Goal: Transaction & Acquisition: Subscribe to service/newsletter

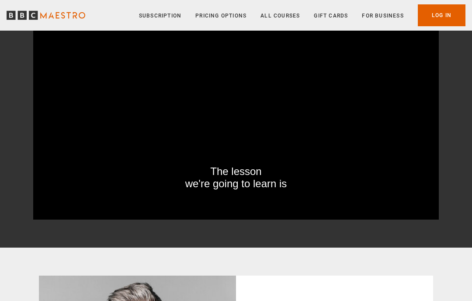
scroll to position [132, 0]
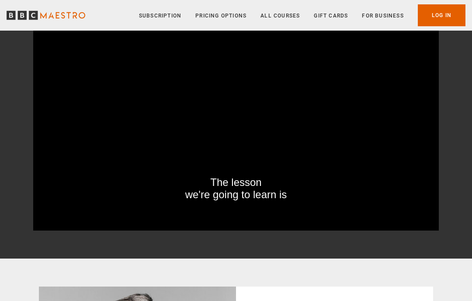
click at [209, 131] on video-js "The lesson we're going to learn is Video Player is loading. Play BBC Maestro Tr…" at bounding box center [235, 116] width 405 height 228
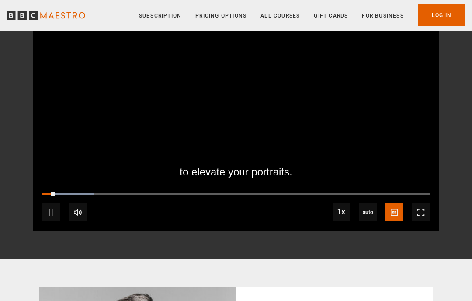
click at [420, 217] on span "Video Player" at bounding box center [420, 211] width 17 height 17
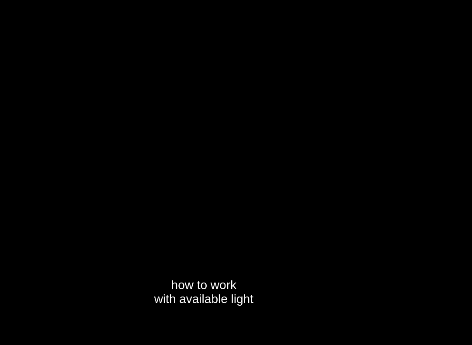
scroll to position [9, 0]
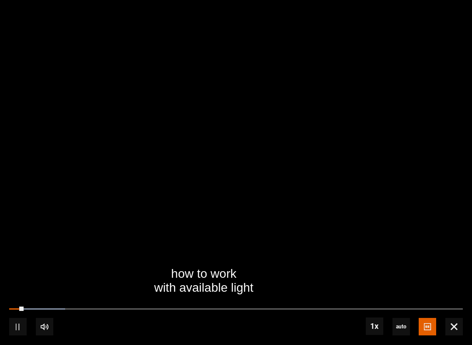
click at [69, 201] on video-js "how to work with available light Video Player is loading. Play BBC Maestro Trai…" at bounding box center [236, 172] width 472 height 345
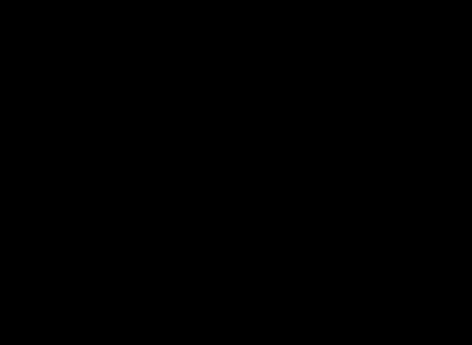
click at [20, 191] on video-js "Video Player is loading. Play BBC Maestro Trailer 10s Skip Back 10 seconds Paus…" at bounding box center [236, 172] width 472 height 345
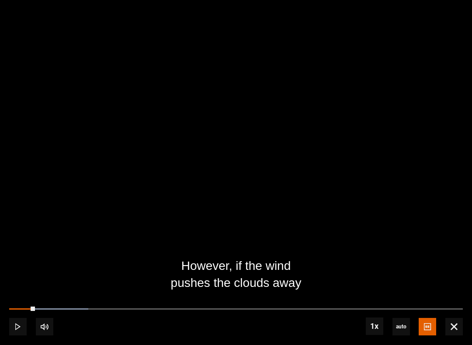
click at [195, 300] on div "Loaded : 17.47%" at bounding box center [235, 309] width 453 height 2
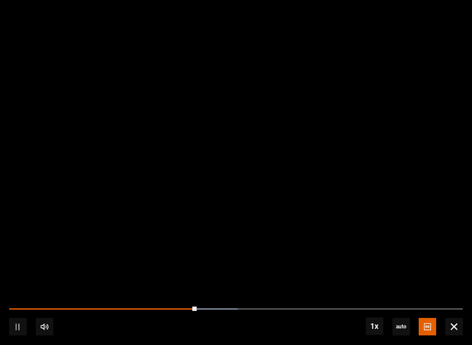
click at [283, 300] on div "10s Skip Back 10 seconds Pause 10s Skip Forward 10 seconds Loaded : 50.36% Paus…" at bounding box center [236, 321] width 472 height 48
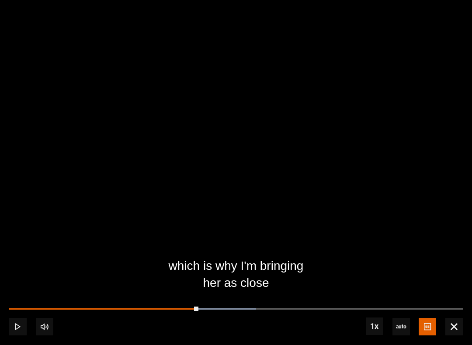
click at [285, 298] on div "10s Skip Back 10 seconds Play 10s Skip Forward 10 seconds Loaded : 54.47% Play …" at bounding box center [236, 321] width 472 height 48
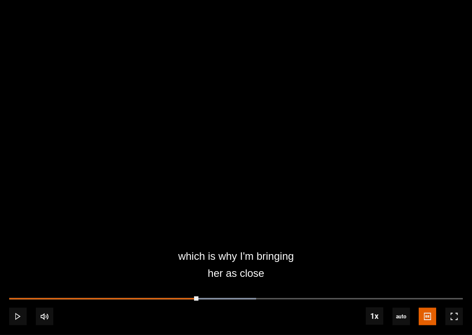
scroll to position [550, 0]
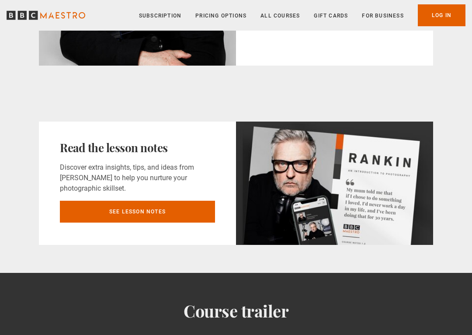
click at [71, 211] on link "See lesson notes" at bounding box center [137, 212] width 155 height 22
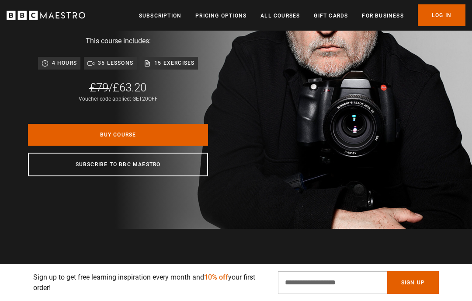
scroll to position [126, 0]
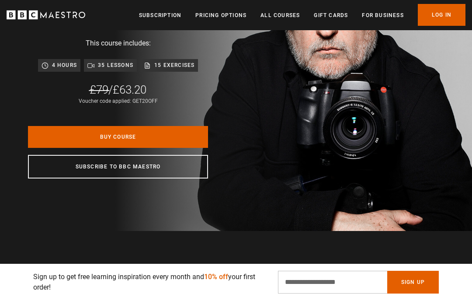
click at [152, 8] on ul "Subscription Pricing Options All Courses Gift Cards For business Already have a…" at bounding box center [302, 15] width 326 height 22
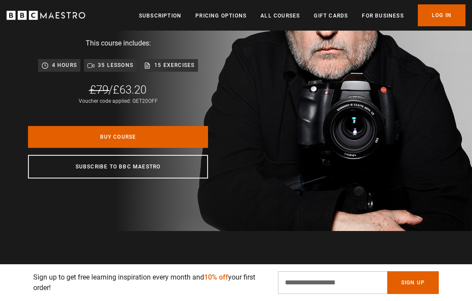
click at [152, 17] on link "Subscription" at bounding box center [160, 15] width 42 height 9
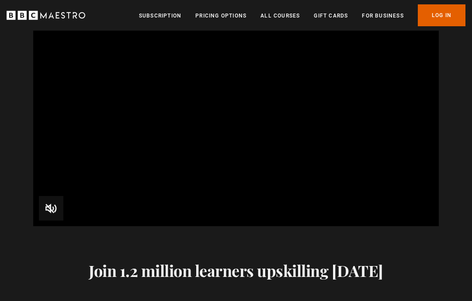
scroll to position [1243, 0]
click at [282, 14] on link "All Courses" at bounding box center [279, 15] width 39 height 9
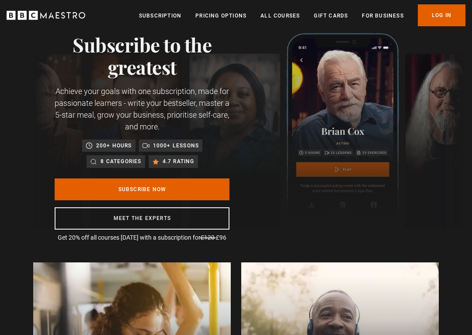
scroll to position [33, 0]
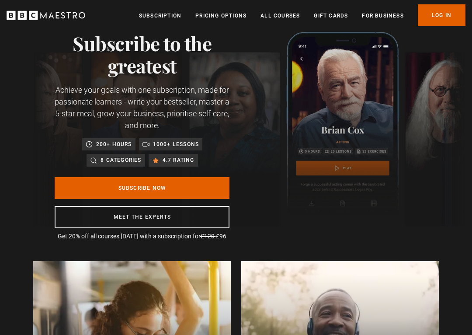
click at [55, 184] on link "Subscribe Now" at bounding box center [142, 188] width 175 height 22
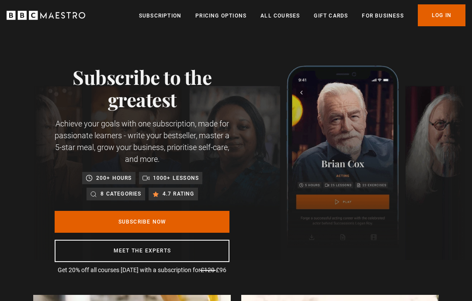
scroll to position [0, 252]
click at [225, 8] on ul "Subscription Pricing Options All Courses Gift Cards For business Already have a…" at bounding box center [302, 15] width 326 height 22
click at [228, 17] on link "Pricing Options" at bounding box center [220, 15] width 51 height 9
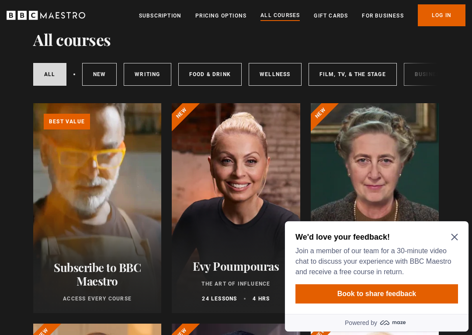
scroll to position [37, 0]
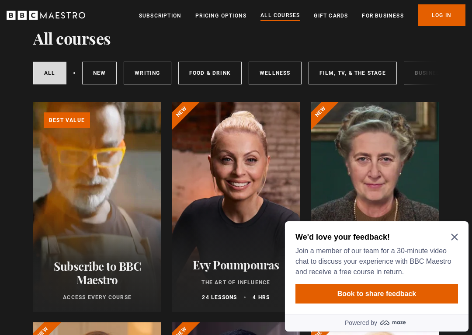
click at [454, 237] on icon "Close Maze Prompt" at bounding box center [454, 237] width 7 height 7
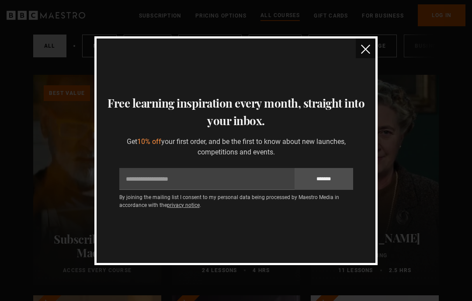
scroll to position [62, 0]
click at [363, 48] on img "close" at bounding box center [365, 49] width 9 height 9
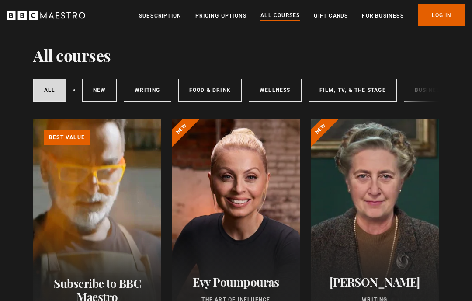
scroll to position [0, 0]
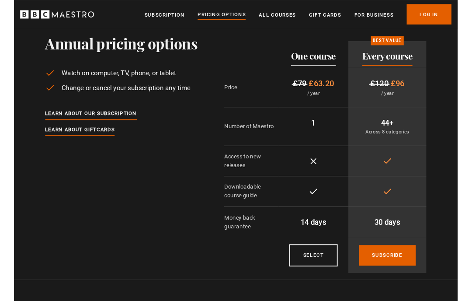
scroll to position [28, 0]
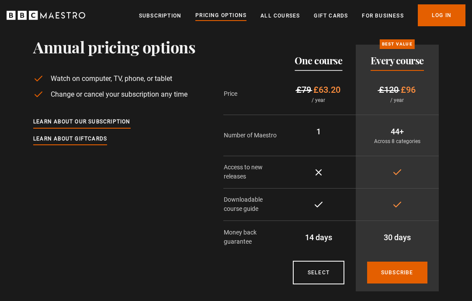
click at [41, 123] on link "Learn about our subscription" at bounding box center [81, 122] width 97 height 10
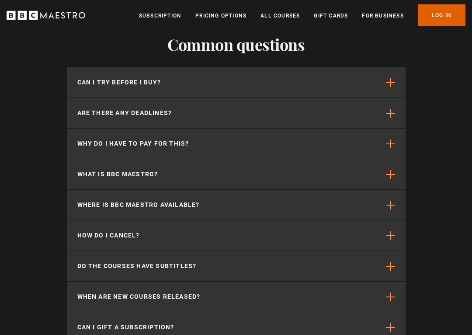
scroll to position [0, 631]
click at [79, 159] on button "What is BBC Maestro?" at bounding box center [236, 174] width 339 height 30
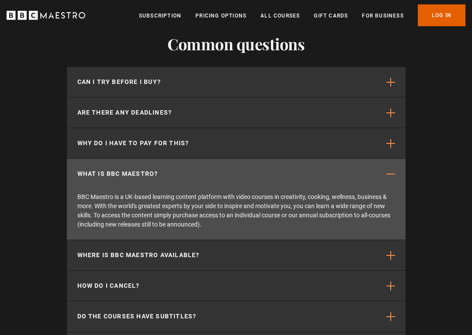
click at [5, 162] on div "Common questions Can I try before I buy? We offer a 30-day money back guarantee…" at bounding box center [236, 214] width 472 height 428
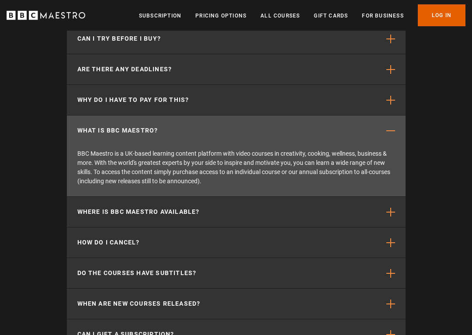
scroll to position [2888, 0]
click at [71, 197] on button "Where is BBC Maestro available?" at bounding box center [236, 212] width 339 height 30
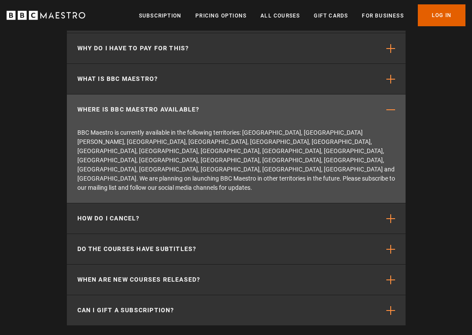
scroll to position [2940, 0]
click at [73, 233] on button "Do the courses have subtitles?" at bounding box center [236, 248] width 339 height 30
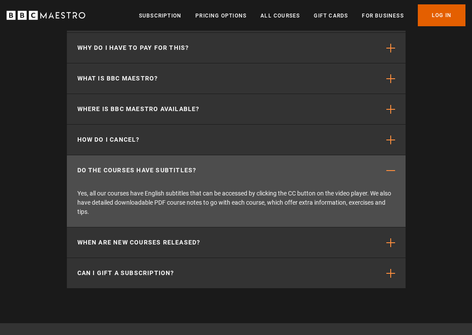
scroll to position [0, 884]
click at [72, 227] on button "When are new courses released?" at bounding box center [236, 242] width 339 height 30
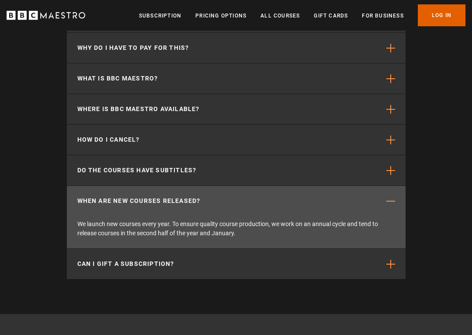
click at [76, 249] on button "Can I gift a subscription?" at bounding box center [236, 264] width 339 height 30
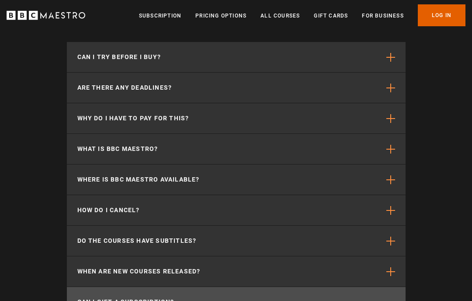
scroll to position [0, 1010]
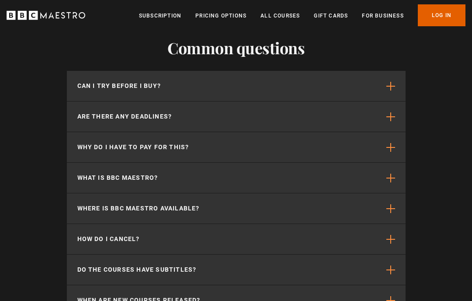
click at [82, 163] on button "What is BBC Maestro?" at bounding box center [236, 178] width 339 height 30
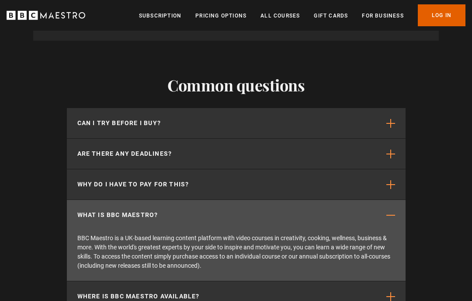
scroll to position [2803, 0]
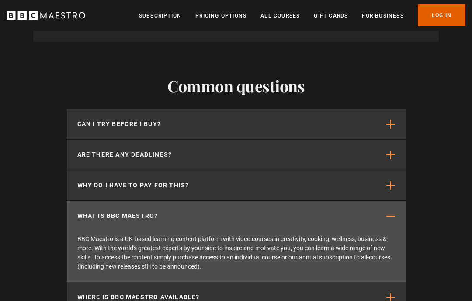
click at [76, 139] on button "Are there any deadlines?" at bounding box center [236, 154] width 339 height 30
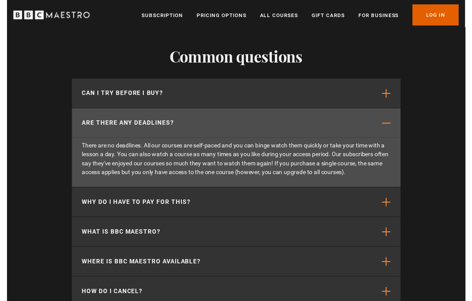
scroll to position [2823, 0]
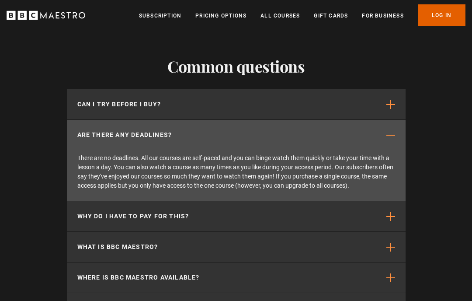
click at [83, 100] on p "Can I try before I buy?" at bounding box center [119, 104] width 84 height 9
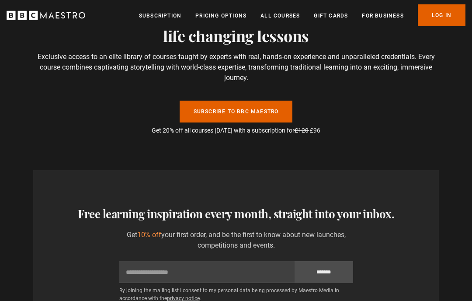
scroll to position [2494, 0]
